Goal: Task Accomplishment & Management: Manage account settings

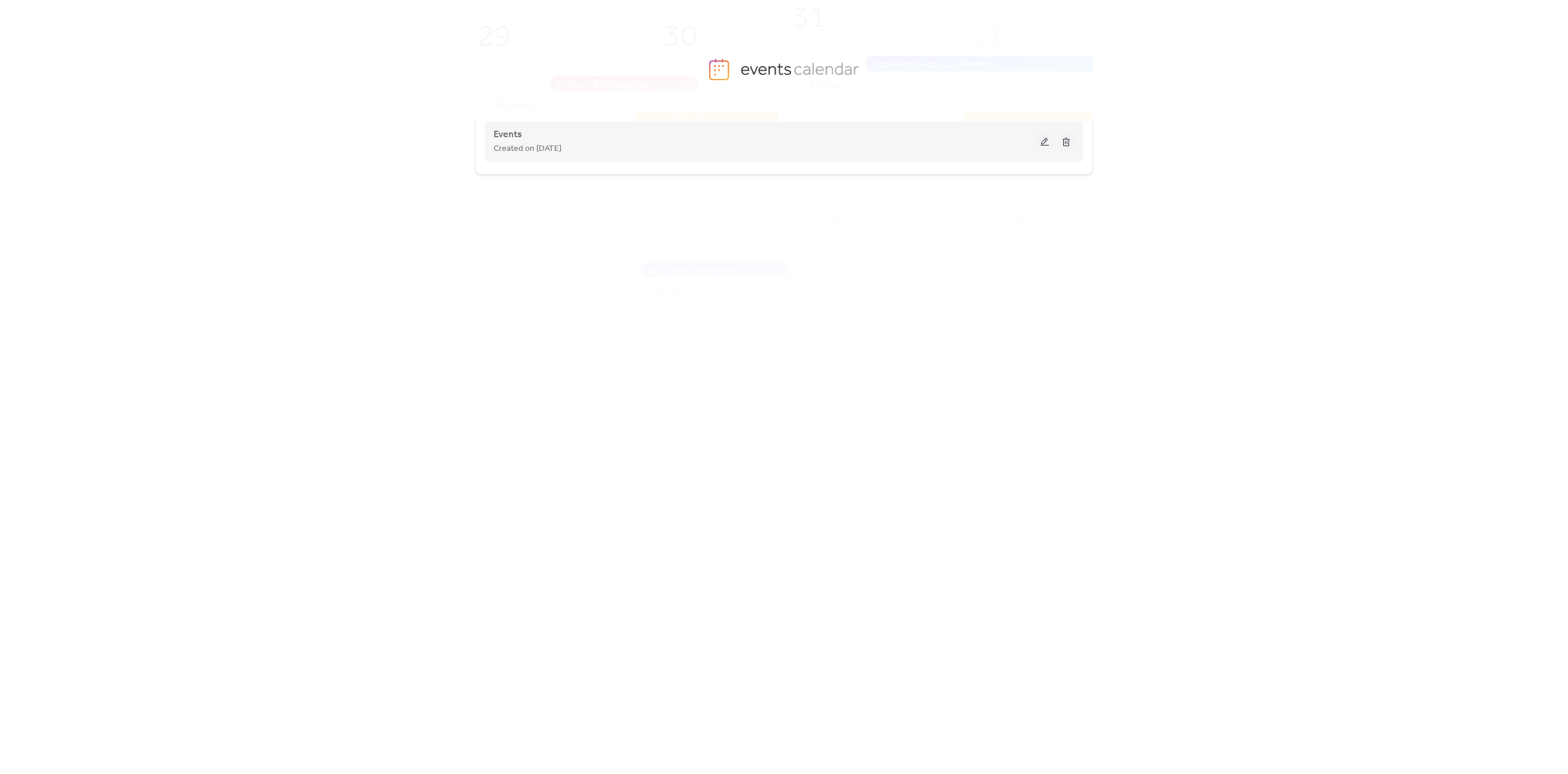
click at [1048, 135] on button at bounding box center [1045, 141] width 17 height 18
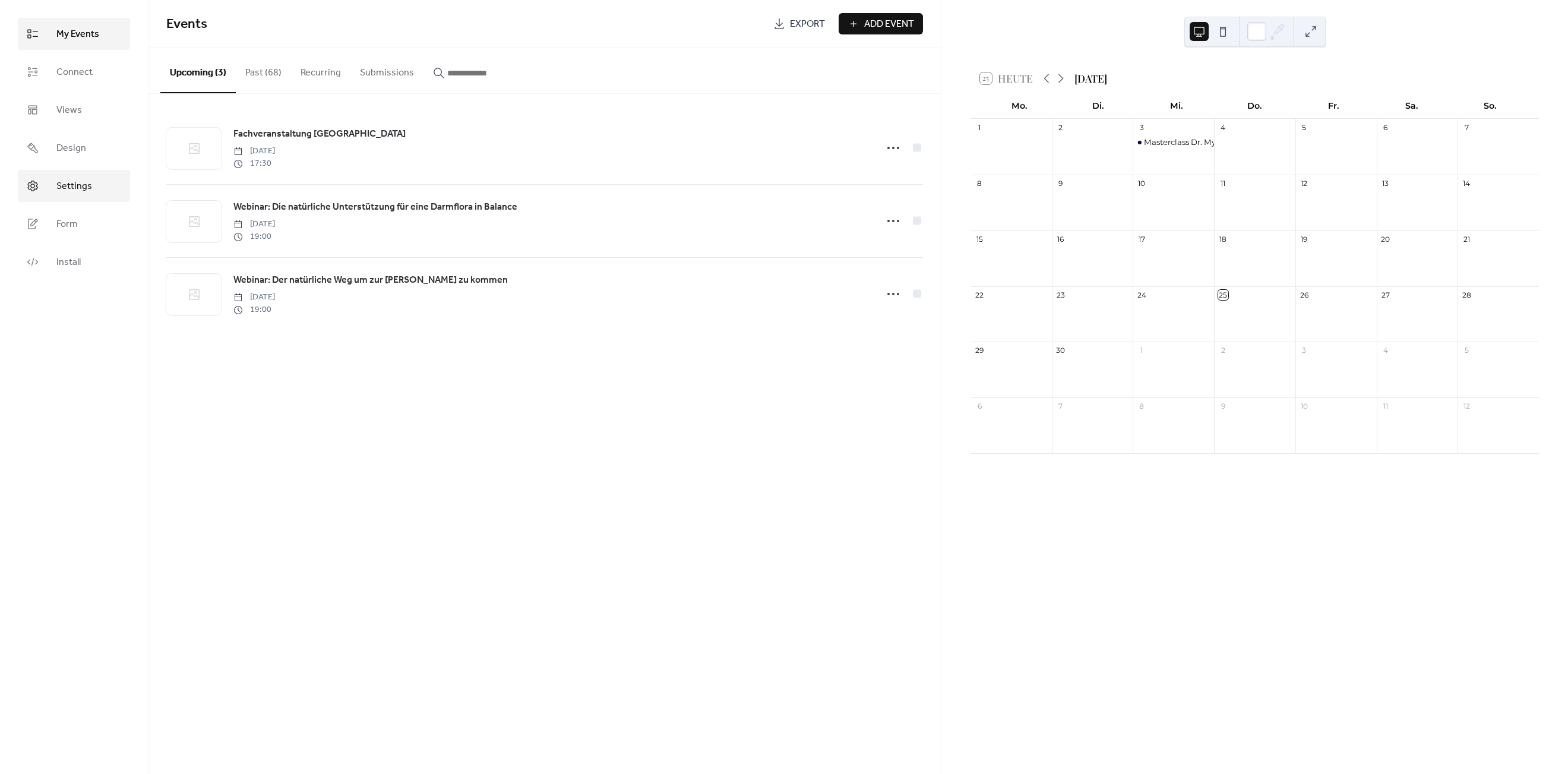
click at [84, 187] on span "Settings" at bounding box center [74, 187] width 36 height 14
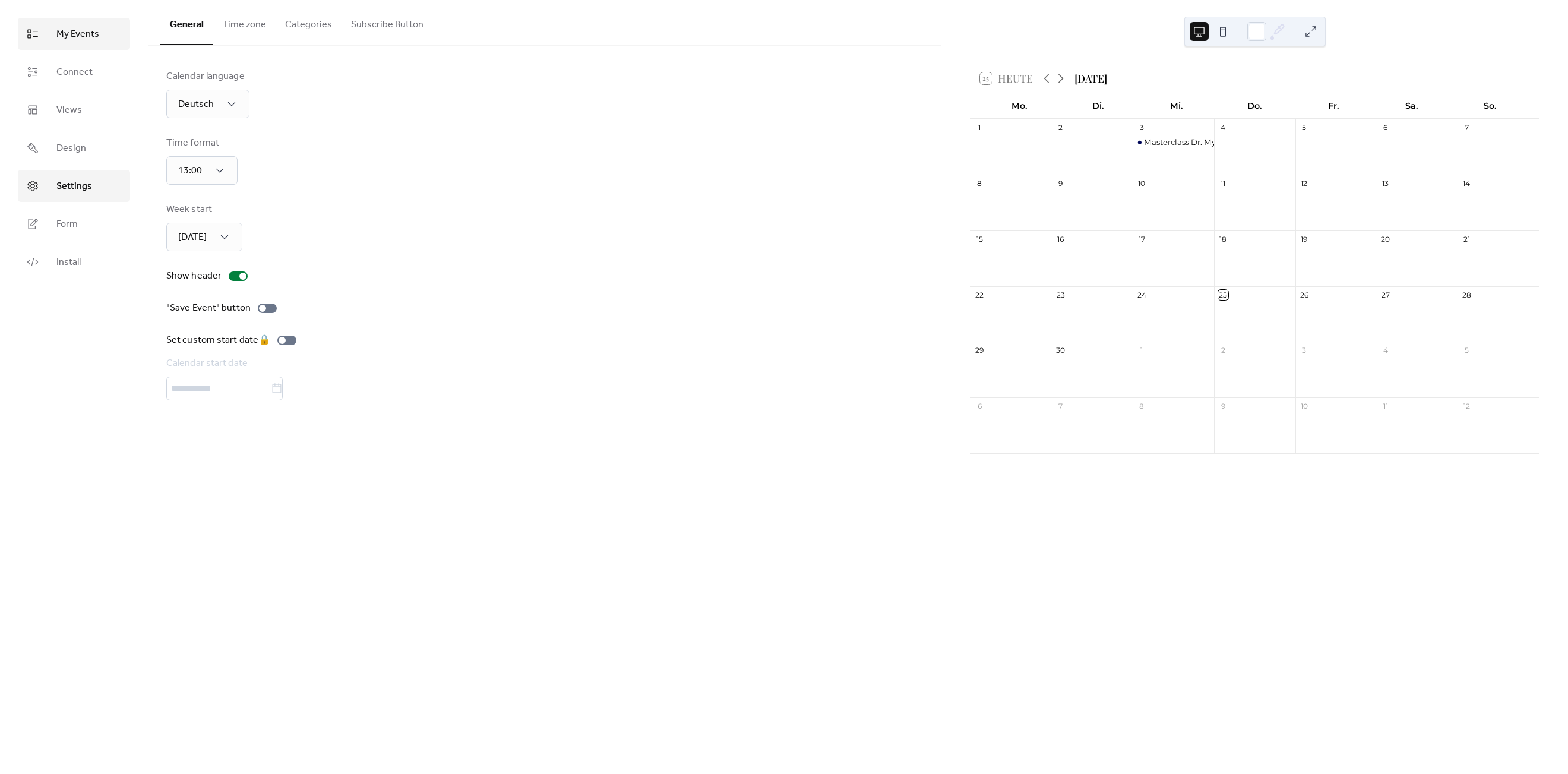
click at [87, 35] on span "My Events" at bounding box center [78, 34] width 43 height 14
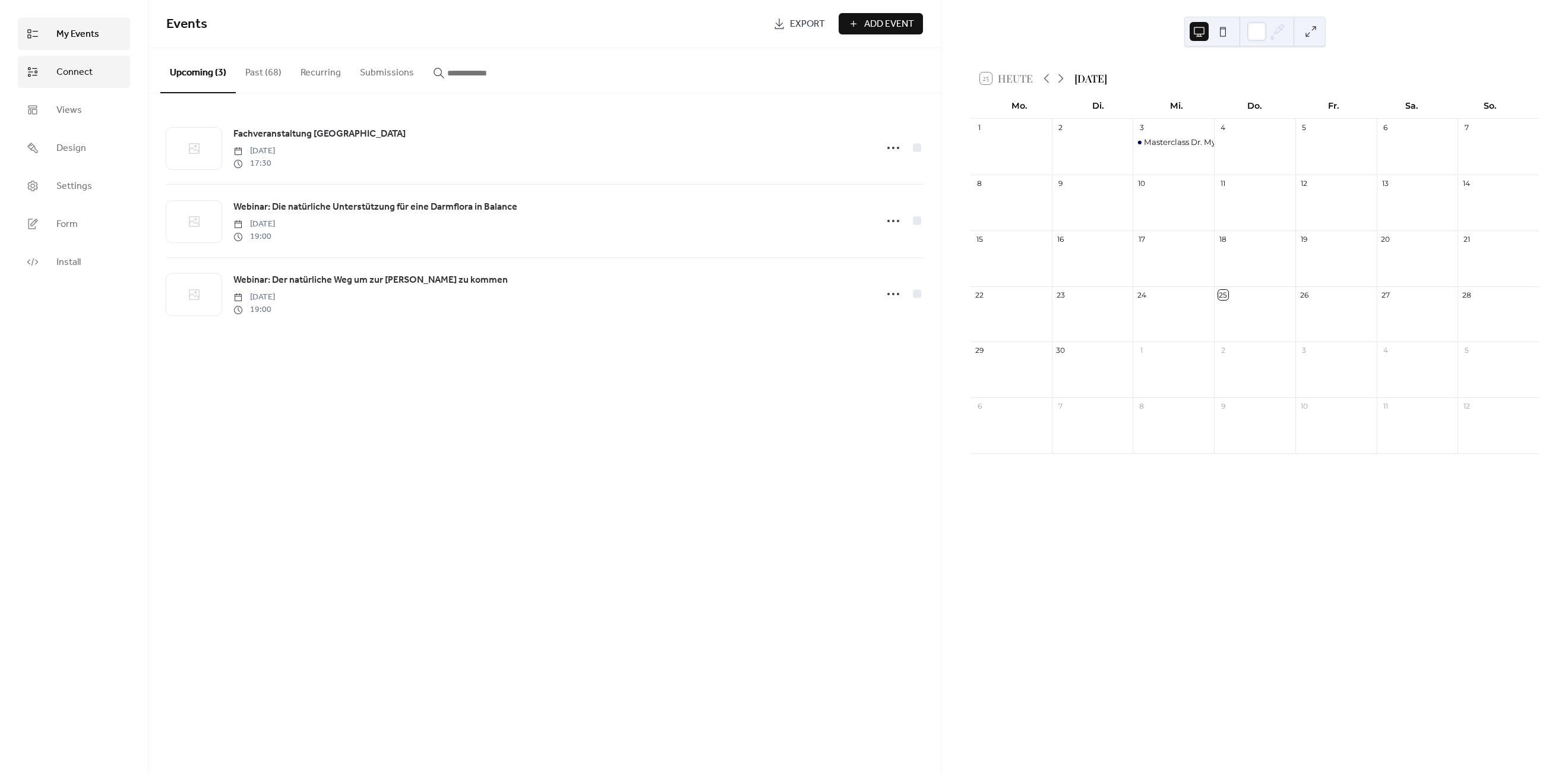
click at [84, 78] on span "Connect" at bounding box center [74, 72] width 36 height 14
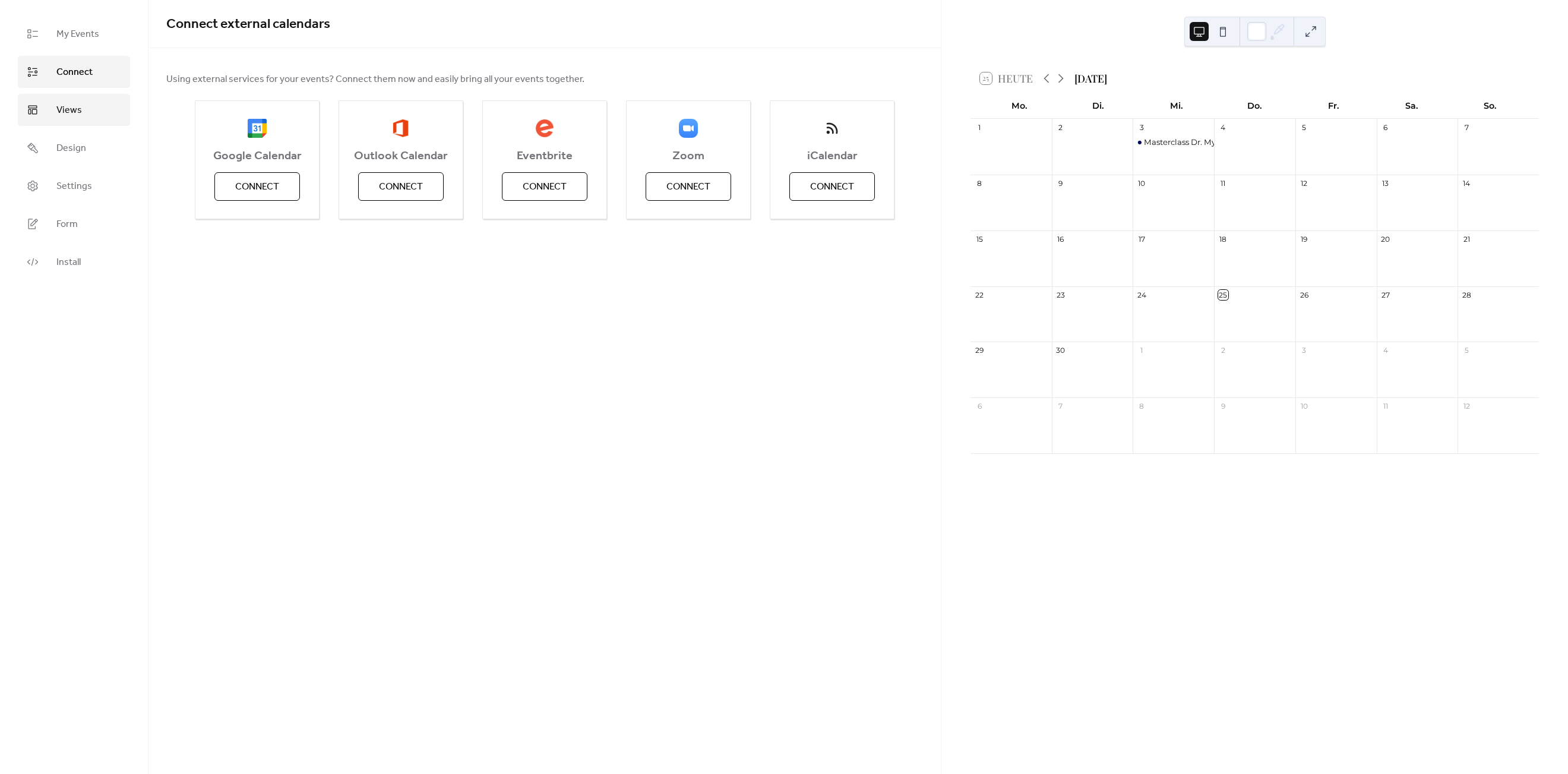
click at [71, 115] on span "Views" at bounding box center [69, 110] width 26 height 14
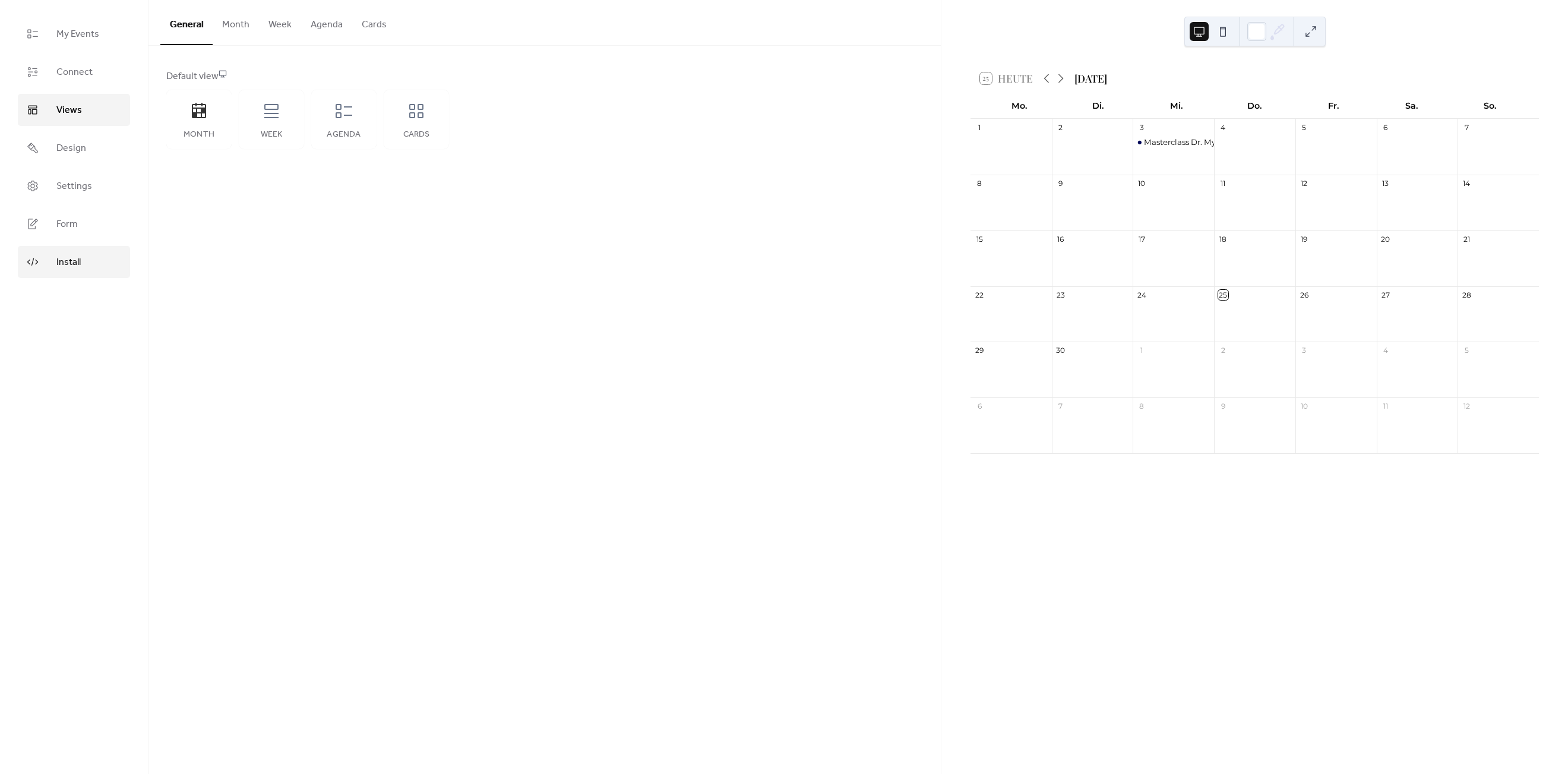
click at [79, 261] on span "Install" at bounding box center [69, 262] width 25 height 14
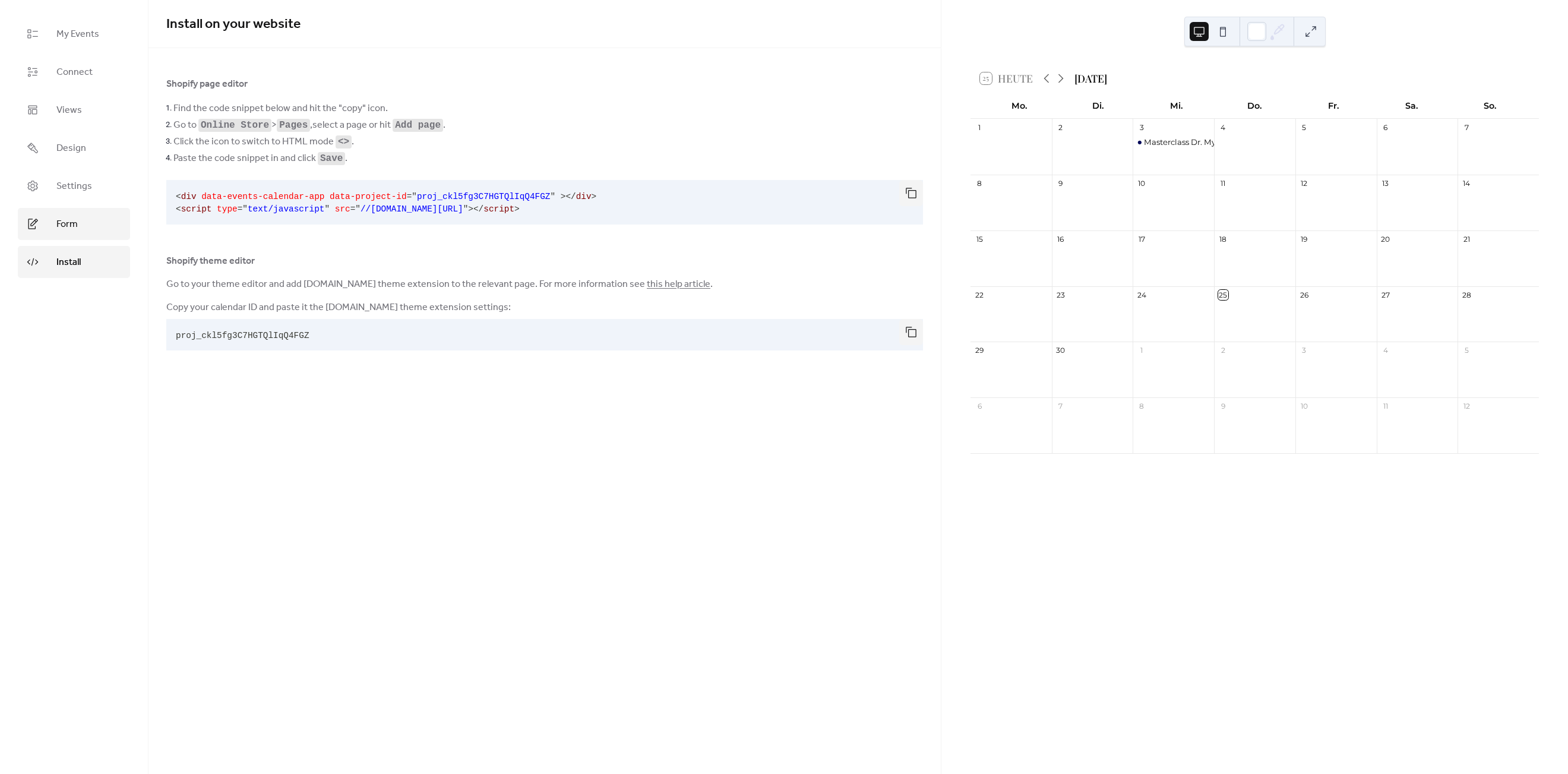
click at [85, 230] on link "Form" at bounding box center [74, 224] width 112 height 32
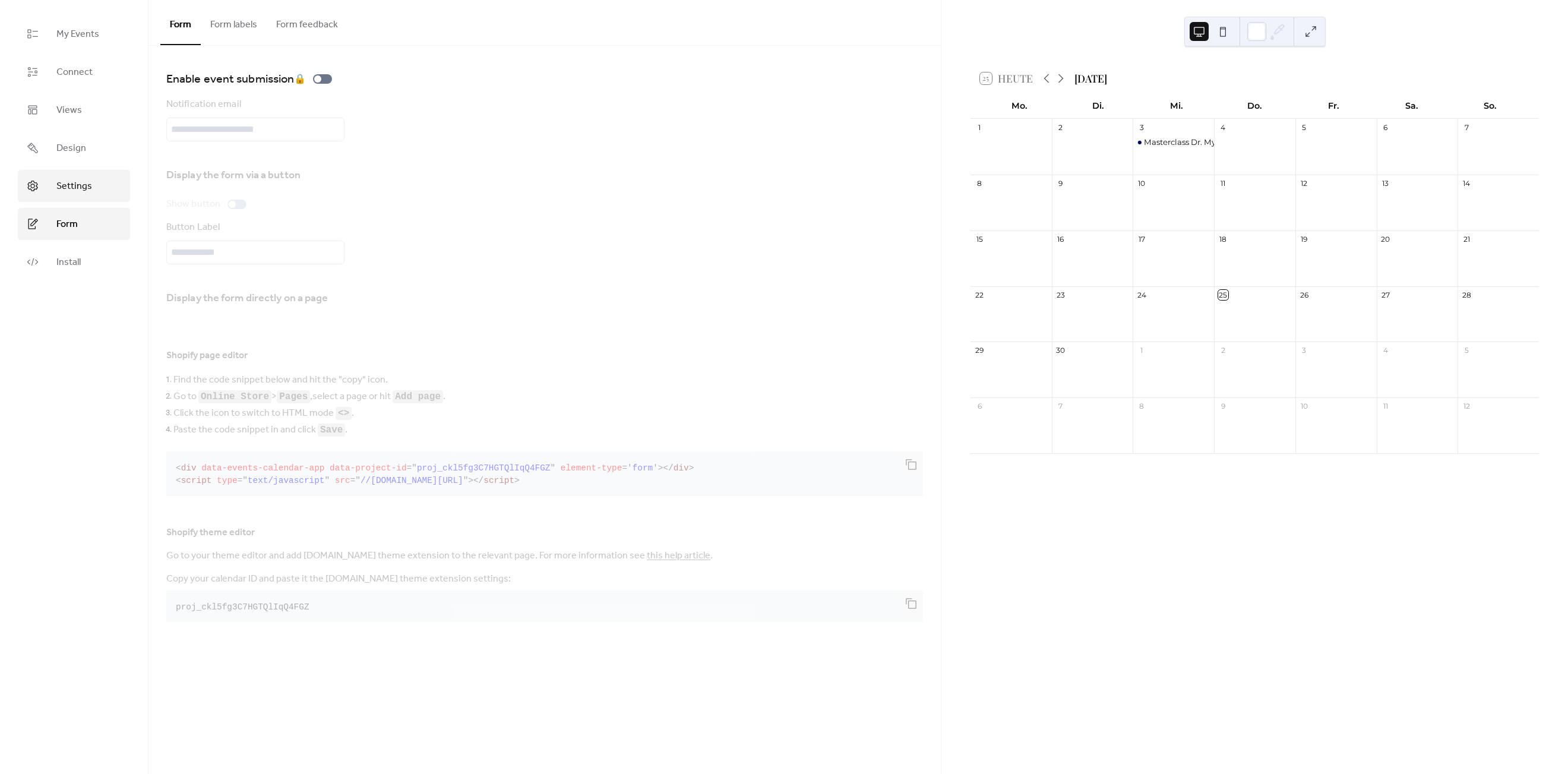
click at [79, 196] on link "Settings" at bounding box center [74, 186] width 112 height 32
